Goal: Find specific page/section: Find specific page/section

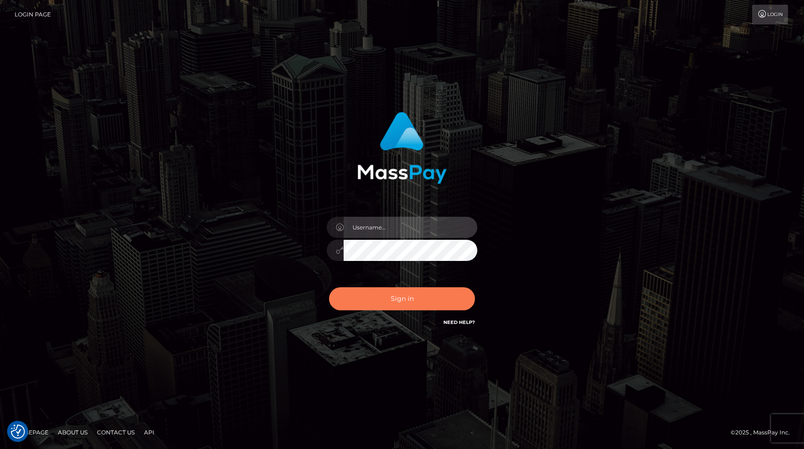
type input "tiana.whop"
click at [372, 292] on button "Sign in" at bounding box center [402, 298] width 146 height 23
type input "tiana.whop"
click at [402, 295] on button "Sign in" at bounding box center [402, 298] width 146 height 23
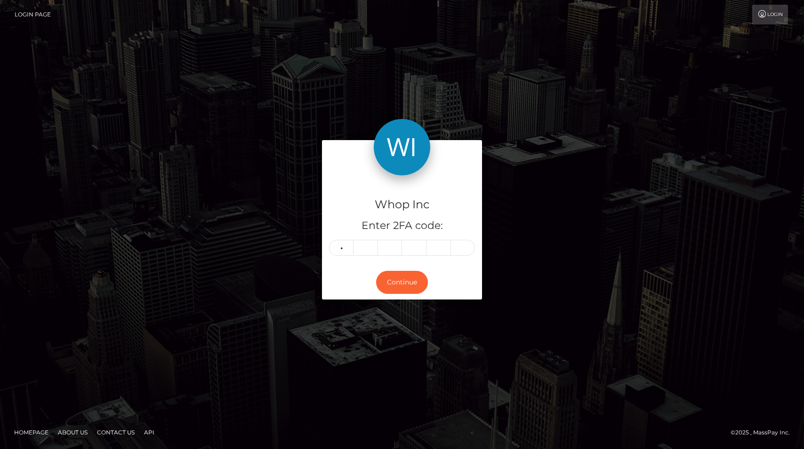
type input "7"
type input "0"
type input "8"
type input "0"
type input "2"
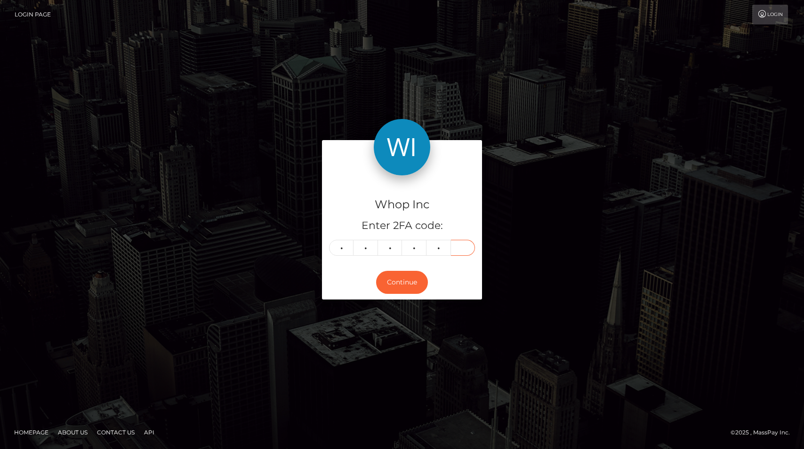
type input "7"
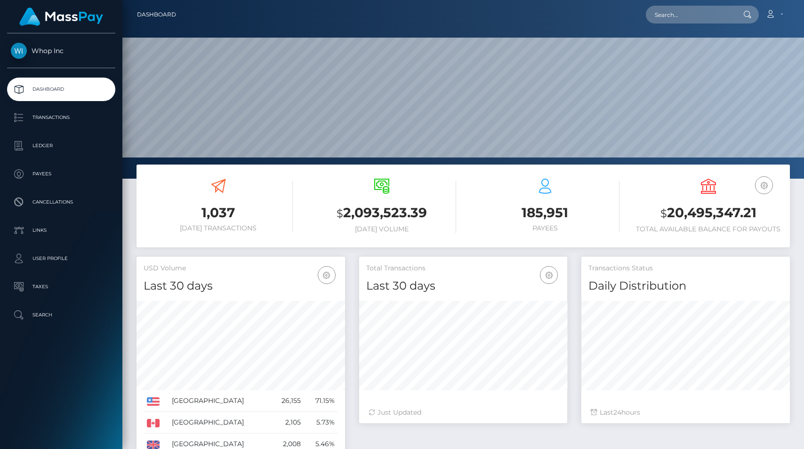
scroll to position [167, 208]
click at [707, 17] on input "text" at bounding box center [689, 15] width 88 height 18
paste input "pout_JAmn3Kd5or4HF"
click at [701, 30] on div "Loading... Loading..." at bounding box center [682, 28] width 75 height 8
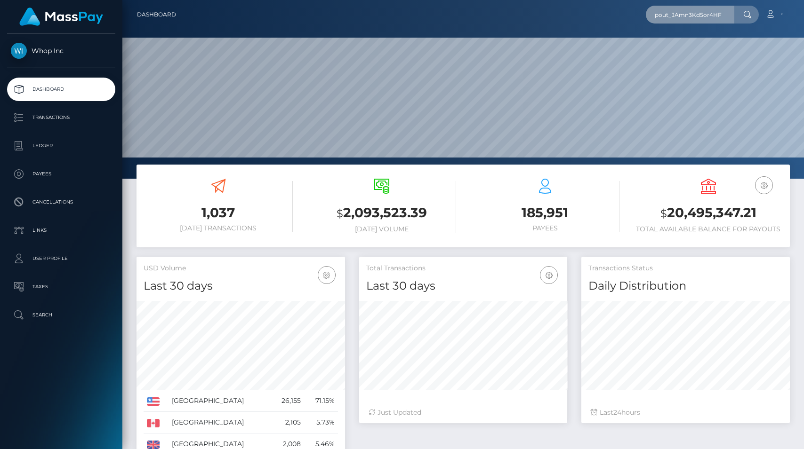
click at [730, 14] on input "pout_JAmn3Kd5or4HF" at bounding box center [689, 15] width 88 height 18
click at [733, 14] on input "pout_JAmn3Kd5or4HF" at bounding box center [689, 15] width 88 height 18
click at [730, 14] on input "pout_JAmn3Kd5or4HF" at bounding box center [689, 15] width 88 height 18
click at [732, 12] on input "pout_JAmn3Kd5or4HF" at bounding box center [689, 15] width 88 height 18
click at [659, 15] on input "pout_JAmn3Kd5or4HF" at bounding box center [689, 15] width 88 height 18
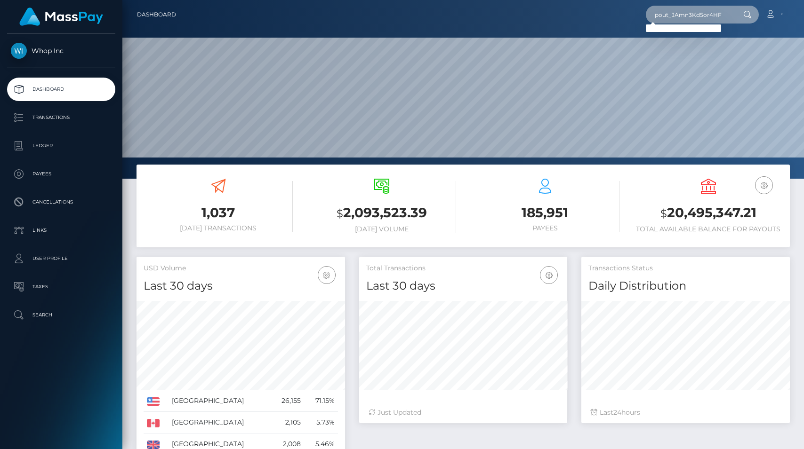
click at [714, 19] on input "pout_JAmn3Kd5or4HF" at bounding box center [689, 15] width 88 height 18
click at [741, 14] on div at bounding box center [746, 15] width 24 height 18
click at [638, 9] on div "pout_JAmn3Kd5or4HF Loading... Loading... Account Edit Profile Logout" at bounding box center [485, 15] width 605 height 20
click at [698, 11] on input "pout_JAmn3Kd5or4HF" at bounding box center [689, 15] width 88 height 18
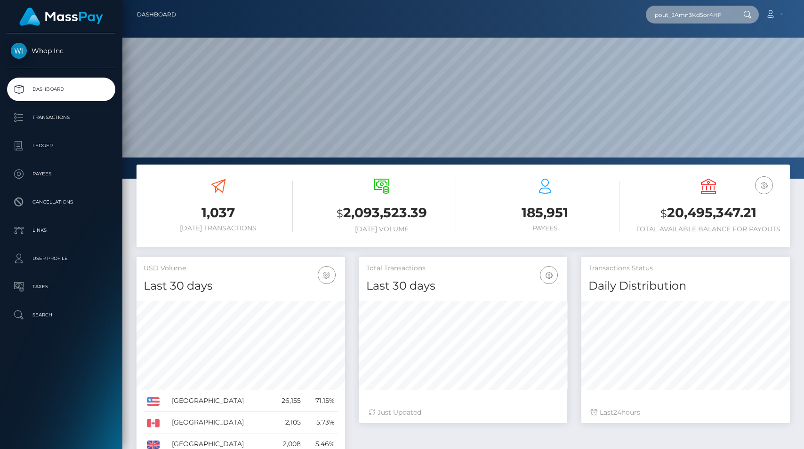
click at [698, 11] on input "pout_JAmn3Kd5or4HF" at bounding box center [689, 15] width 88 height 18
paste input "act_8wLL4wIhYaJj"
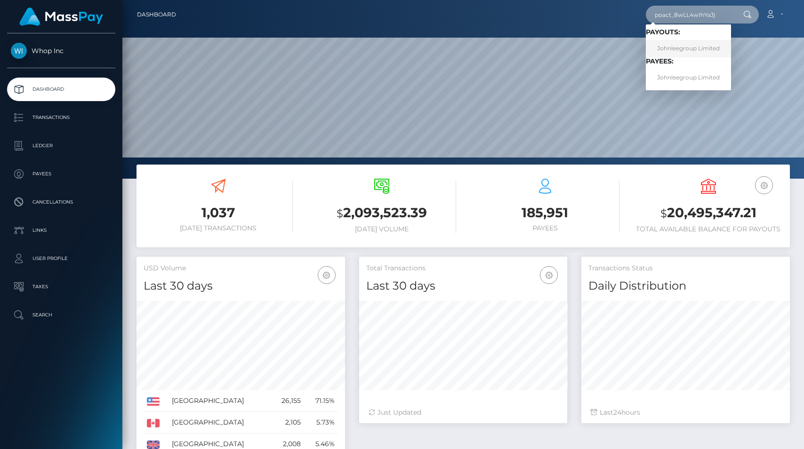
type input "poact_8wLL4wIhYaJj"
click at [714, 51] on link "Johnleegroup Limited" at bounding box center [687, 48] width 85 height 17
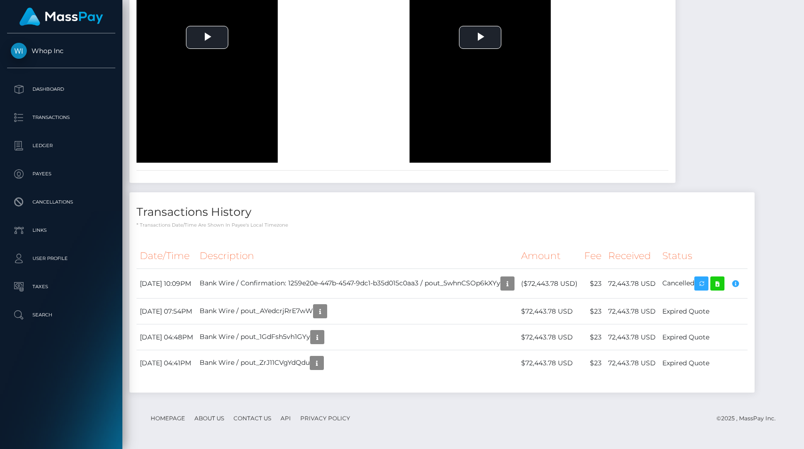
scroll to position [818, 0]
